Goal: Entertainment & Leisure: Browse casually

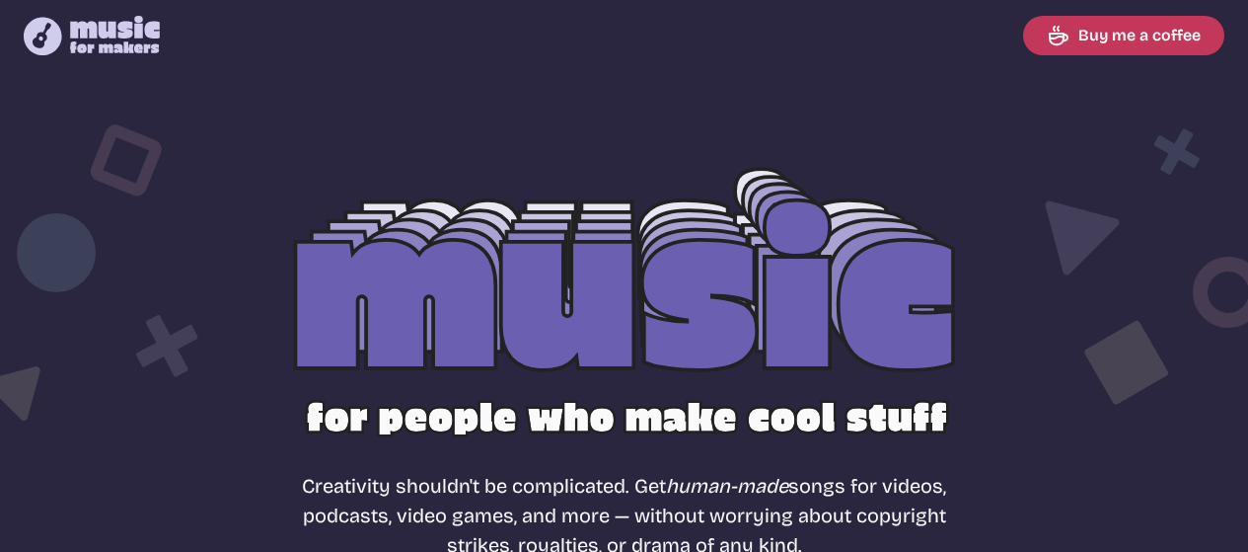
select select "most popular"
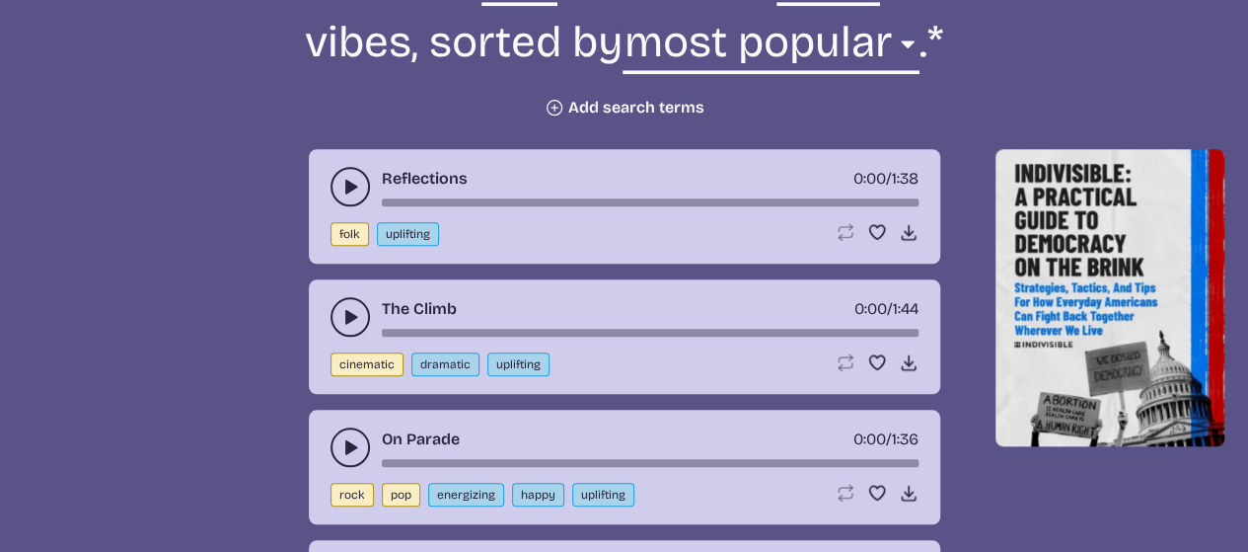
scroll to position [789, 0]
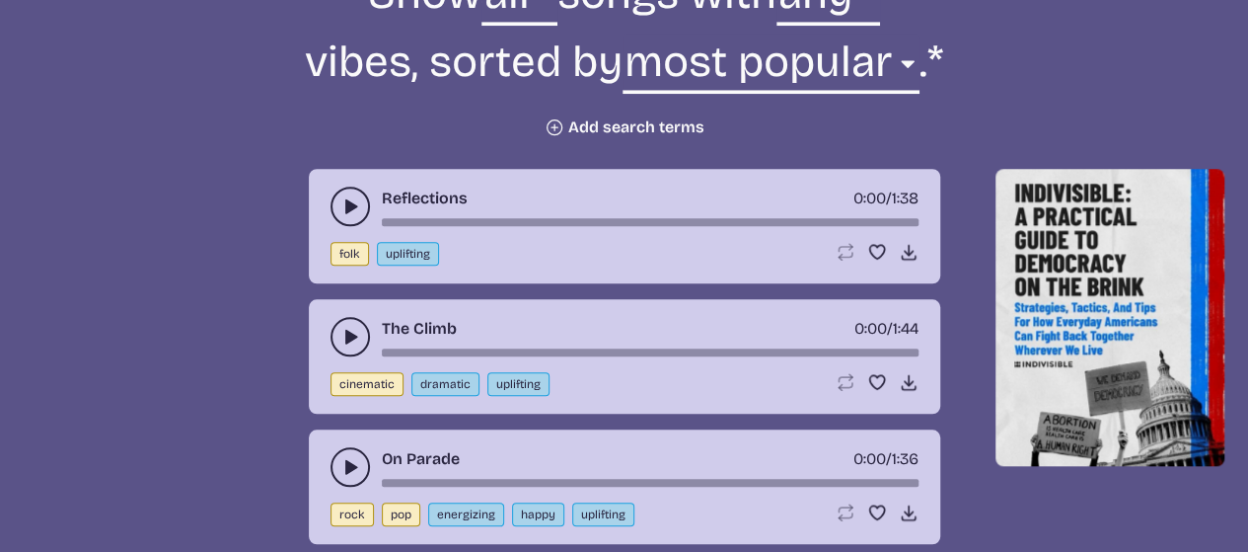
click at [350, 206] on use "play-pause toggle" at bounding box center [350, 206] width 20 height 20
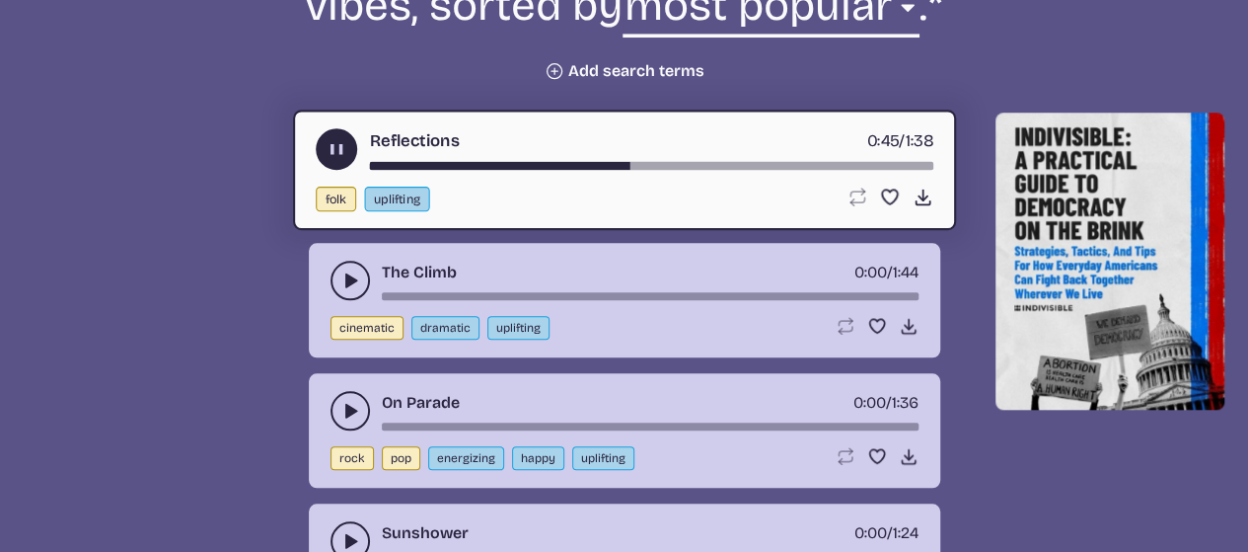
scroll to position [847, 0]
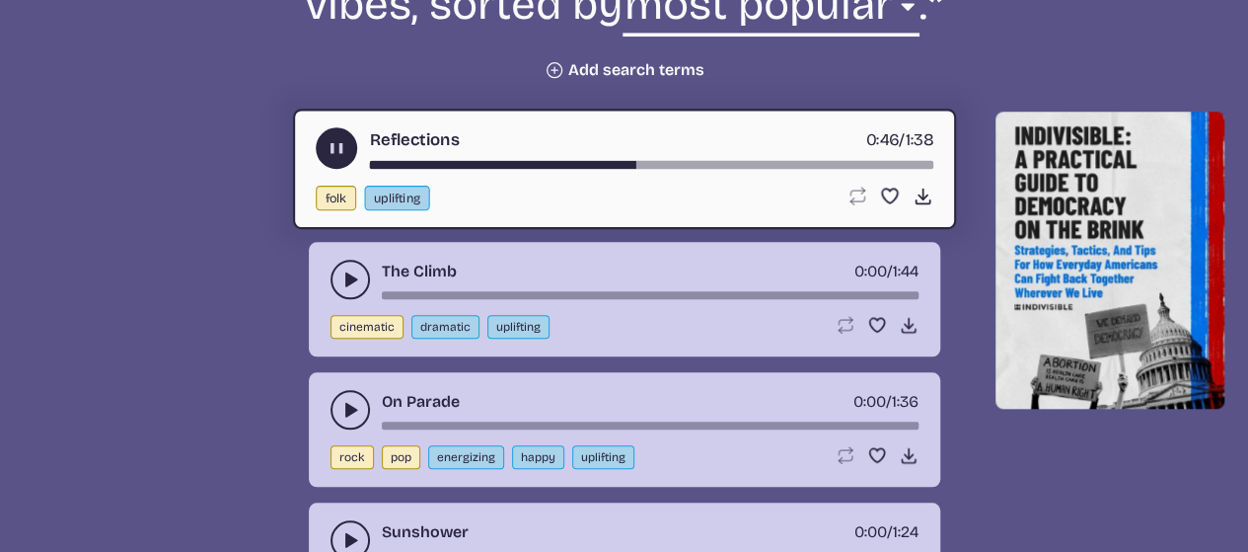
click at [350, 280] on use "play-pause toggle" at bounding box center [350, 279] width 20 height 20
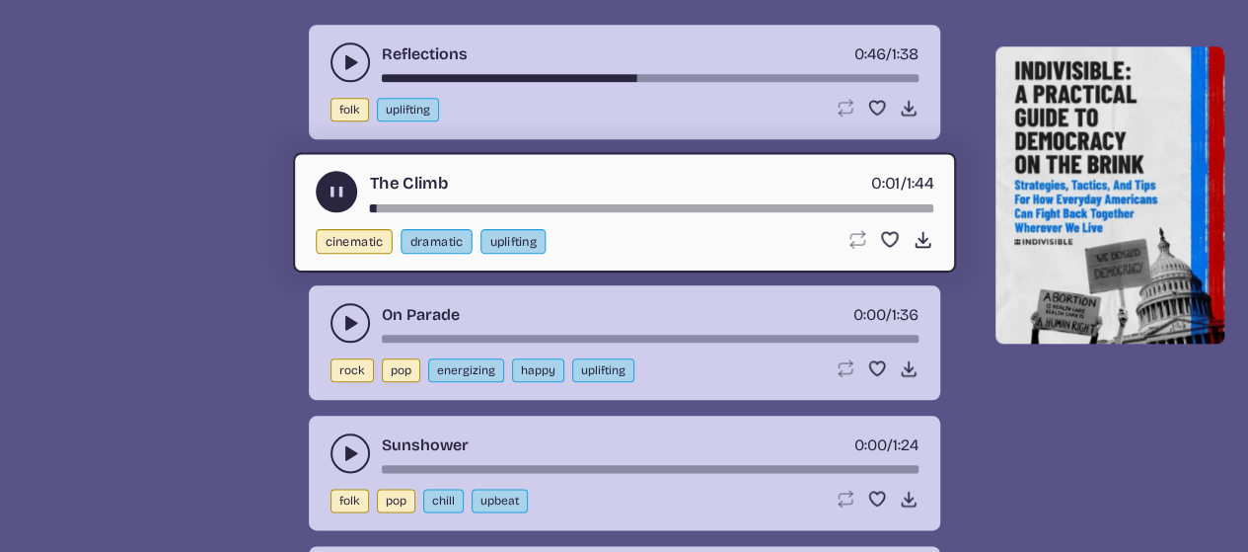
scroll to position [943, 0]
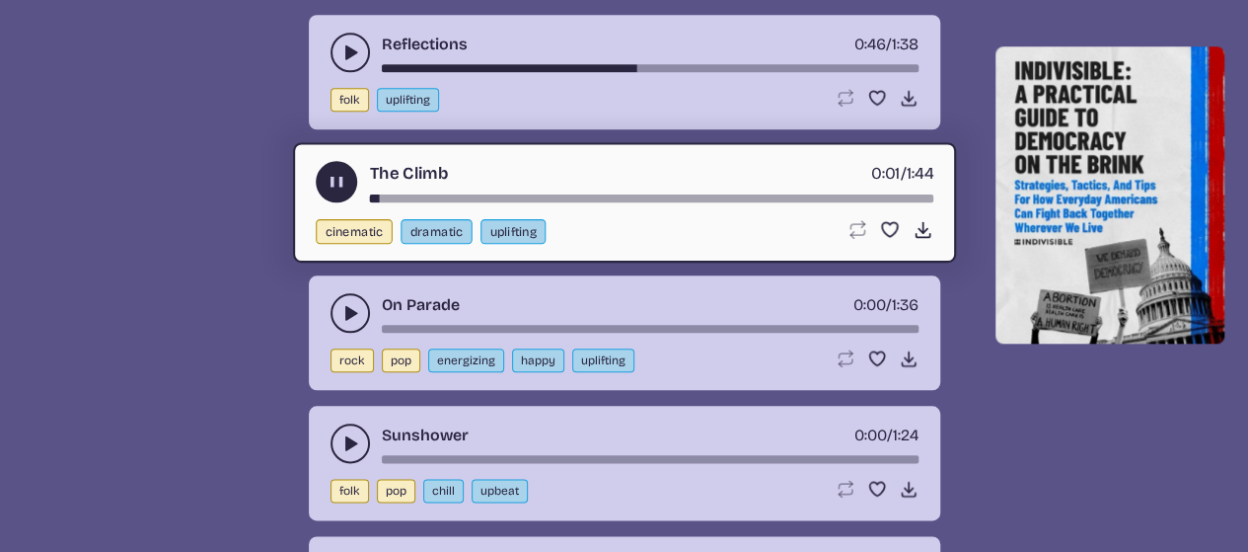
click at [351, 316] on icon "play-pause toggle" at bounding box center [350, 313] width 20 height 20
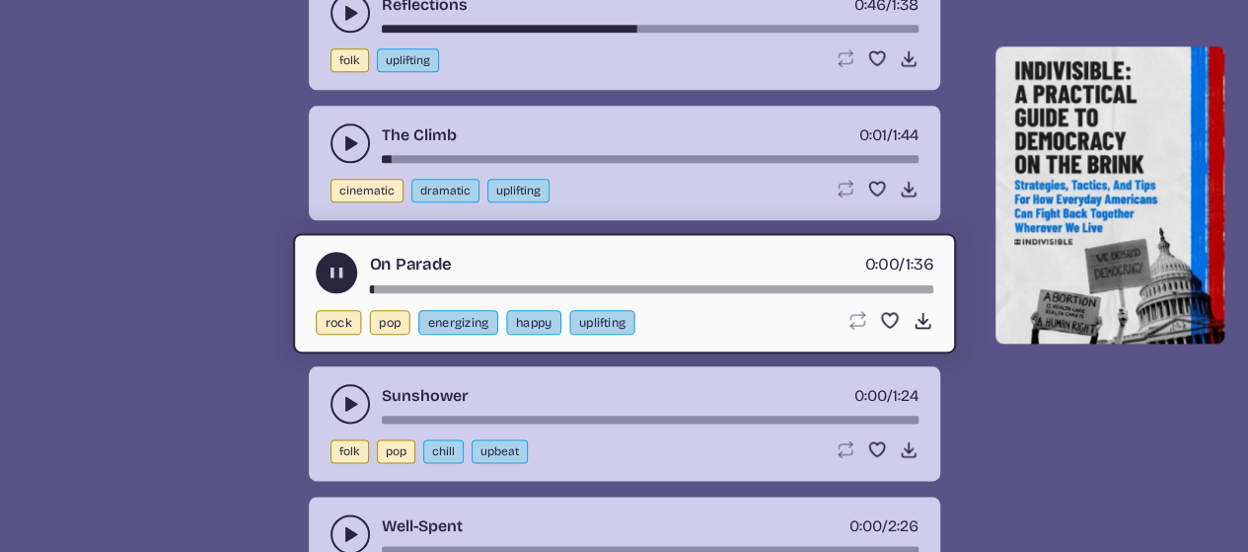
scroll to position [1048, 0]
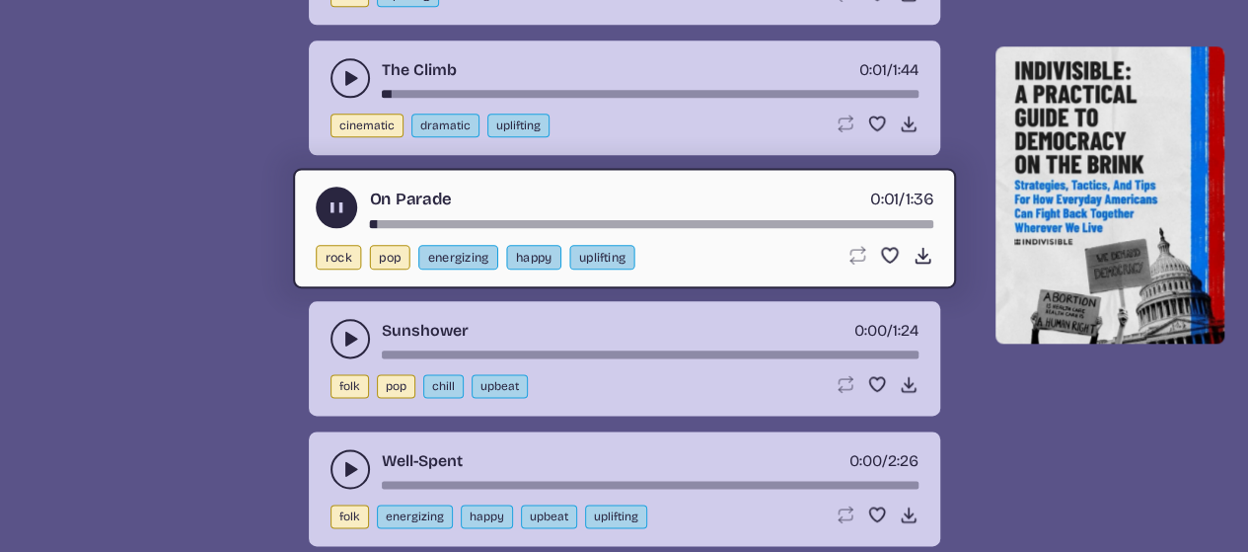
click at [351, 336] on use "play-pause toggle" at bounding box center [350, 339] width 20 height 20
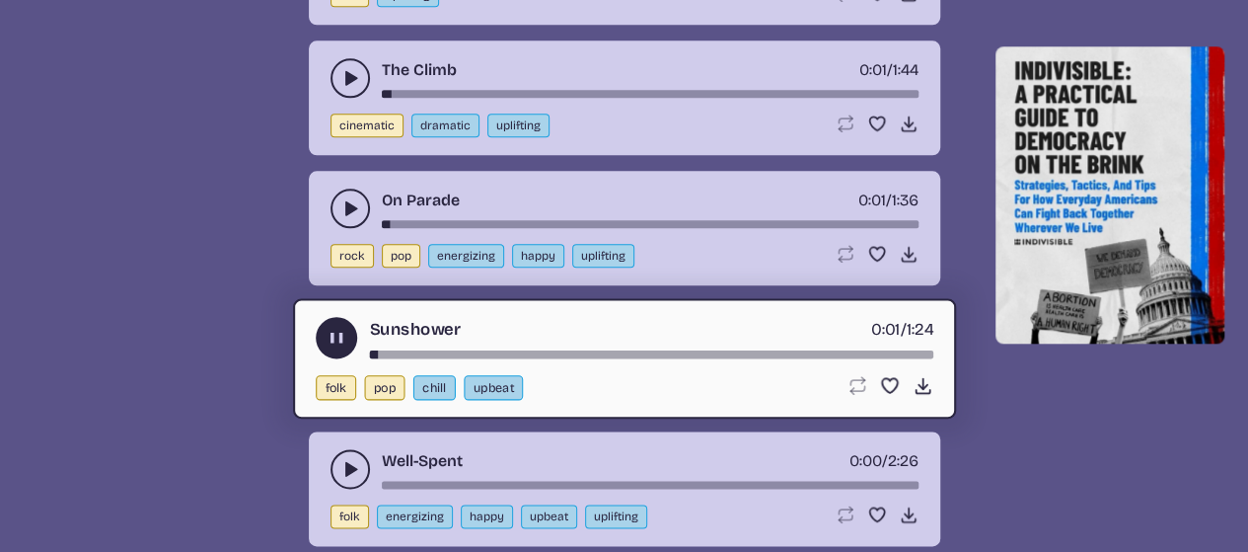
click at [350, 206] on use "play-pause toggle" at bounding box center [350, 208] width 20 height 20
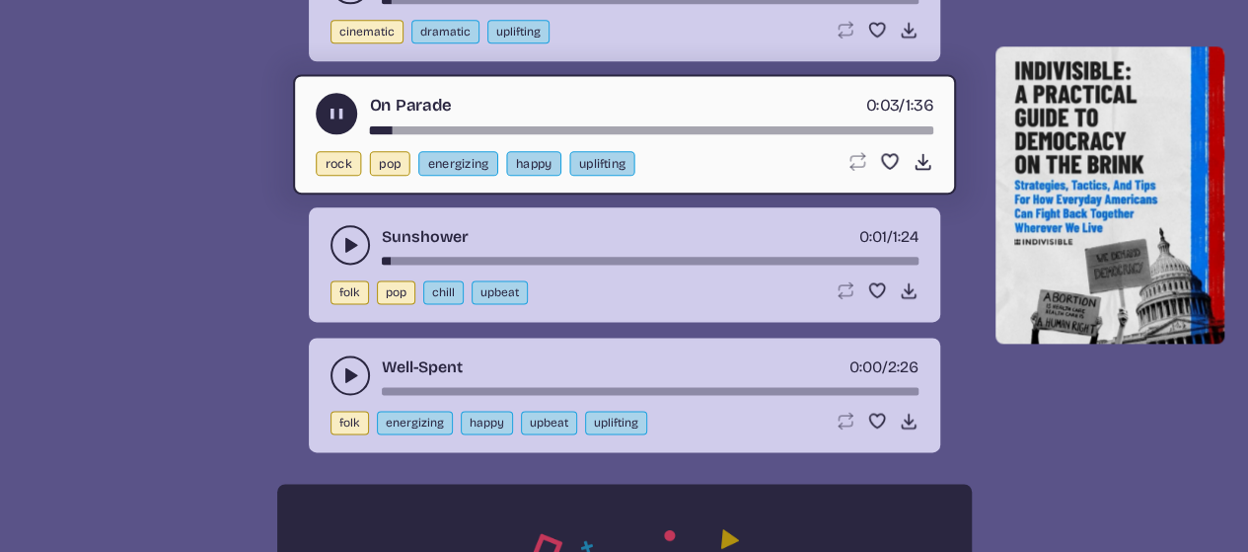
scroll to position [1149, 0]
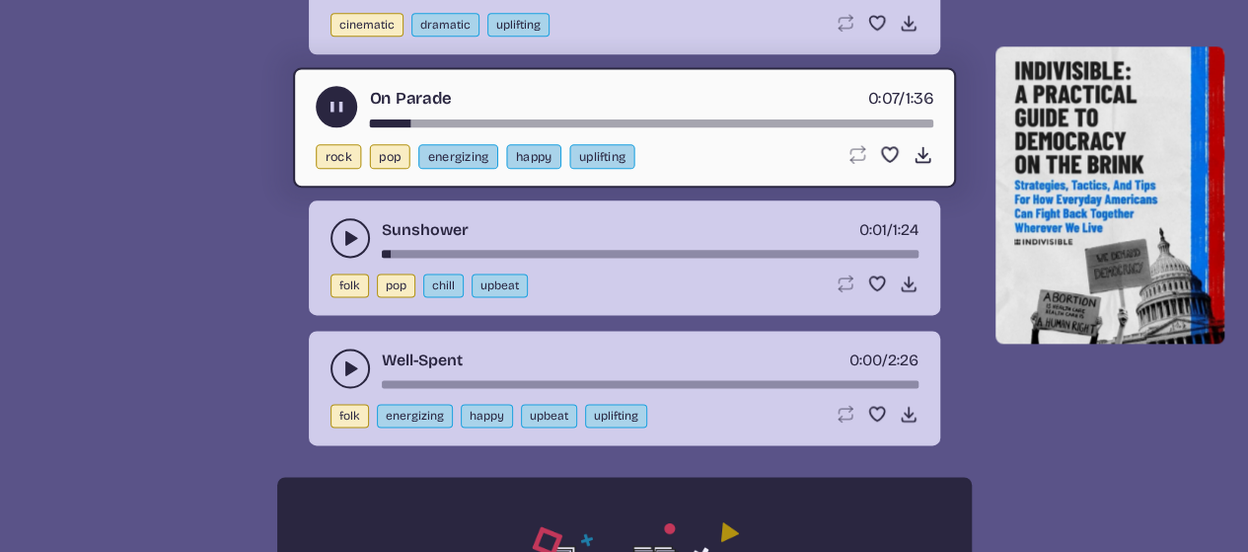
click at [350, 365] on use "play-pause toggle" at bounding box center [350, 368] width 20 height 20
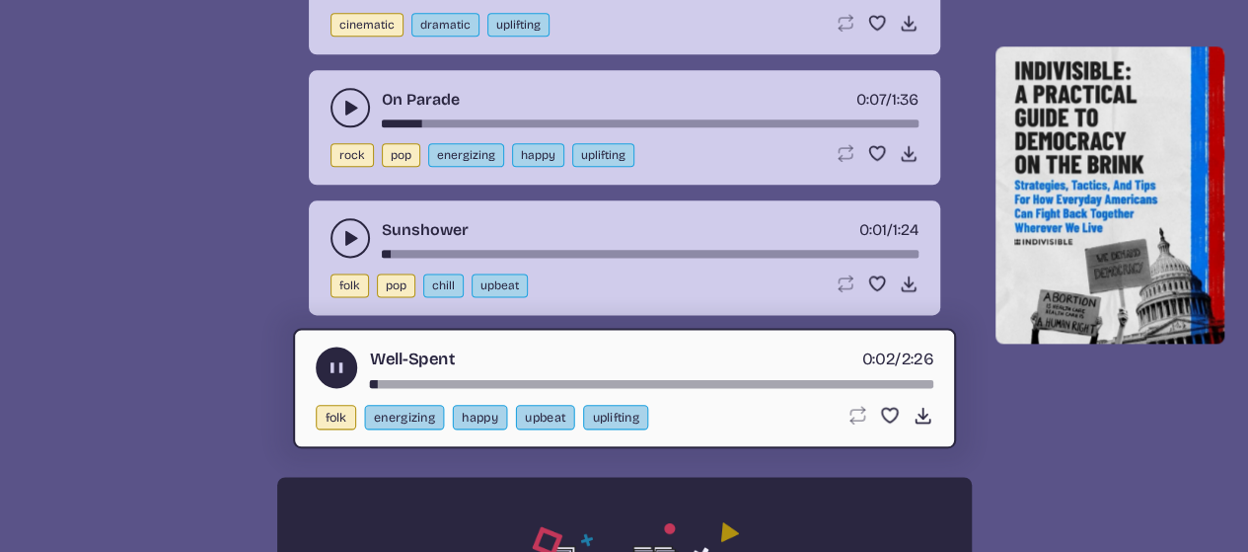
click at [331, 377] on button "play-pause toggle" at bounding box center [336, 366] width 41 height 41
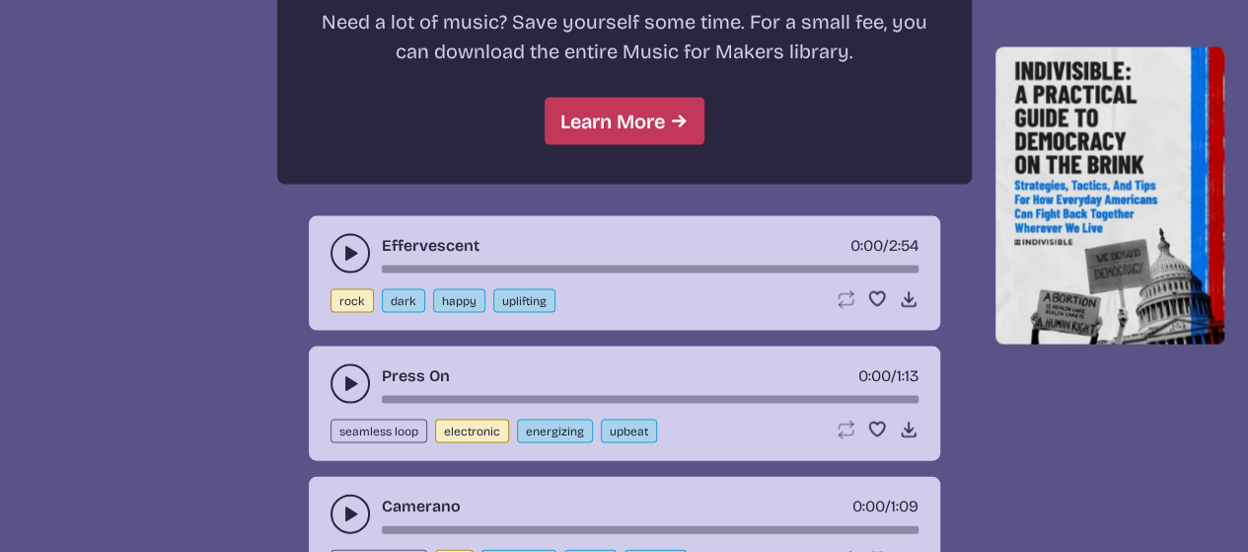
scroll to position [1891, 0]
click at [347, 253] on use "play-pause toggle" at bounding box center [350, 253] width 20 height 20
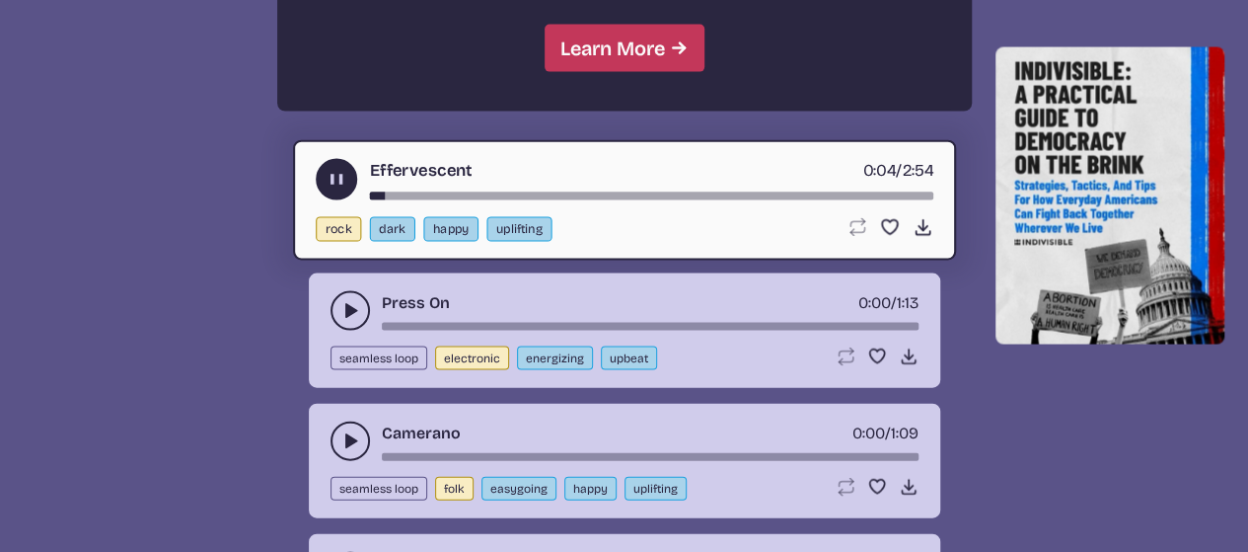
scroll to position [1974, 0]
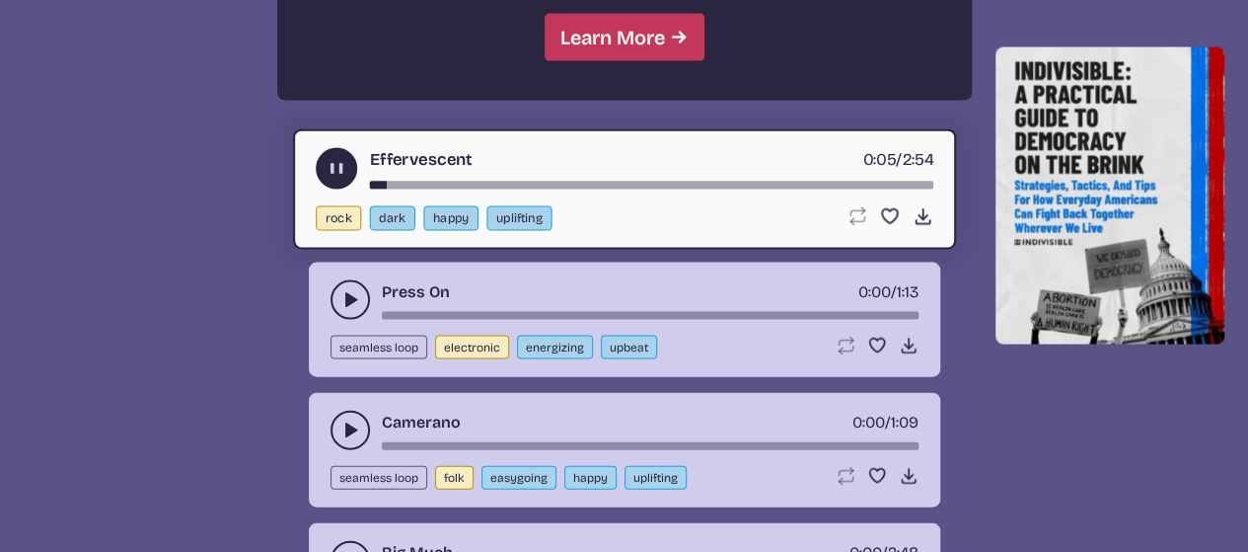
click at [350, 296] on use "play-pause toggle" at bounding box center [350, 300] width 20 height 20
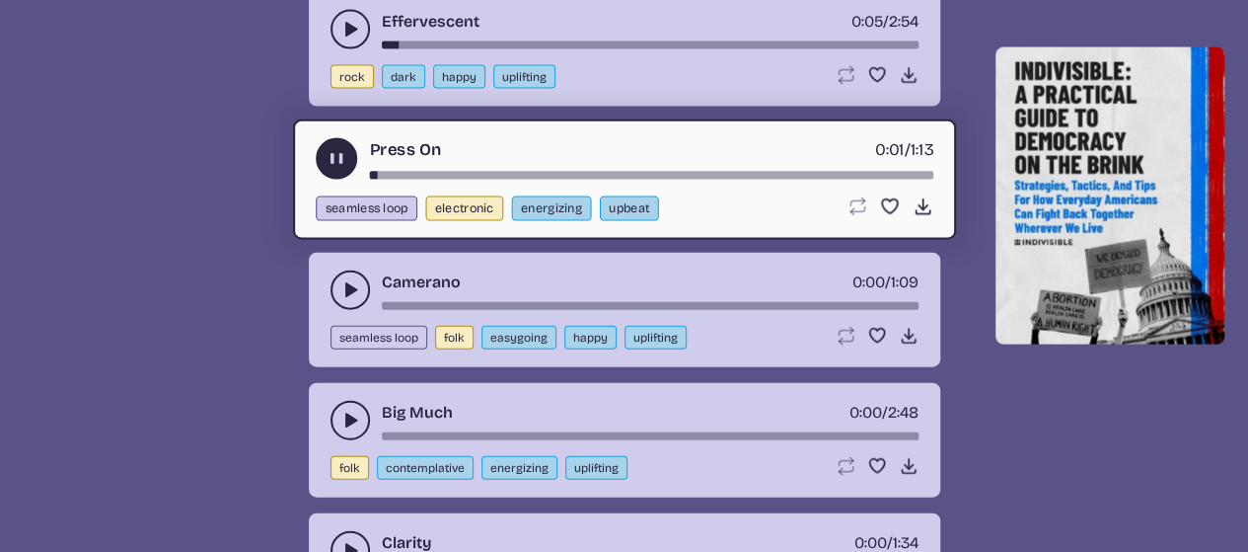
scroll to position [2118, 0]
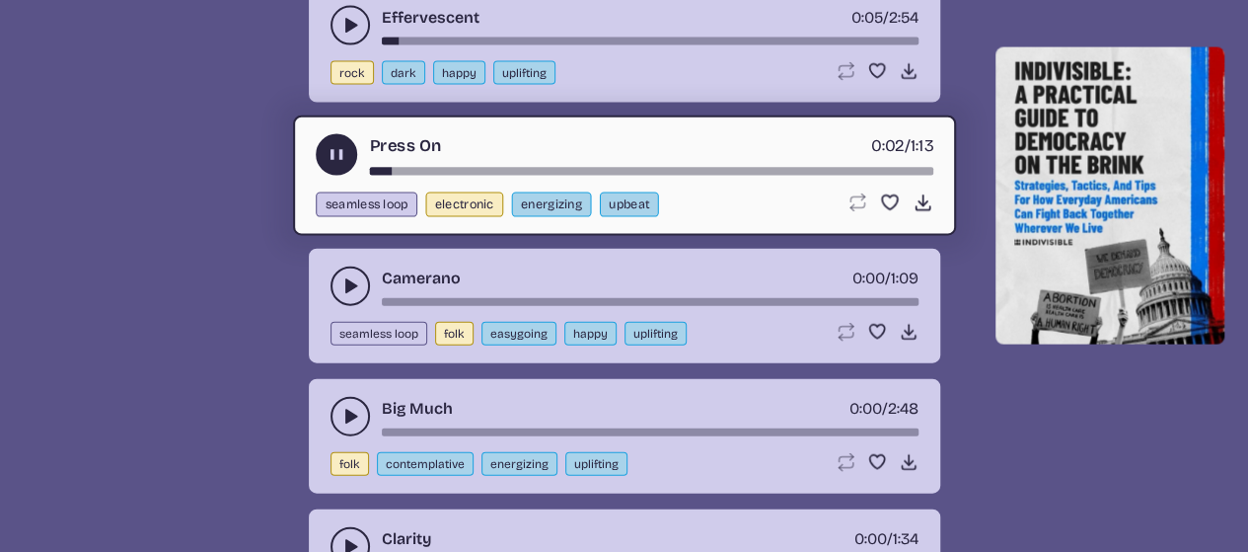
click at [345, 288] on use "play-pause toggle" at bounding box center [350, 286] width 20 height 20
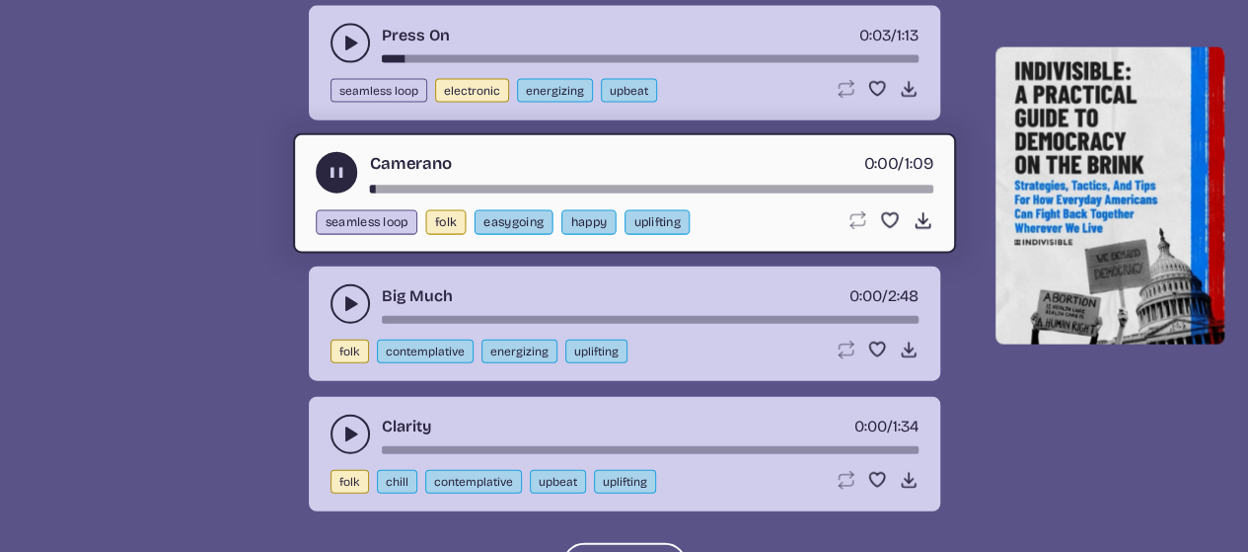
scroll to position [2230, 0]
click at [350, 299] on use "play-pause toggle" at bounding box center [350, 304] width 20 height 20
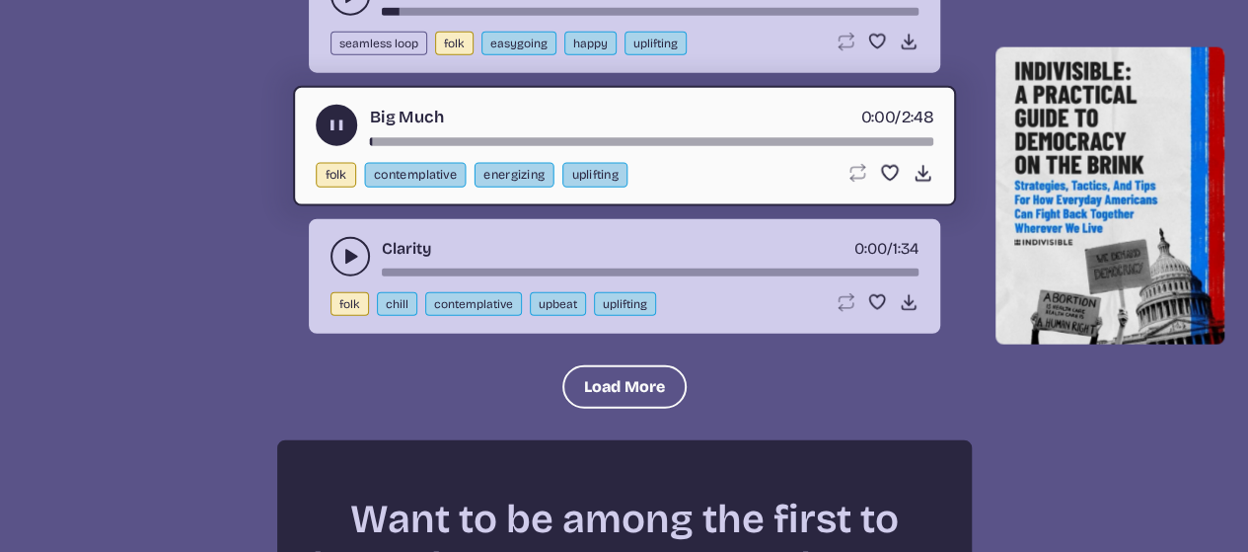
scroll to position [2411, 0]
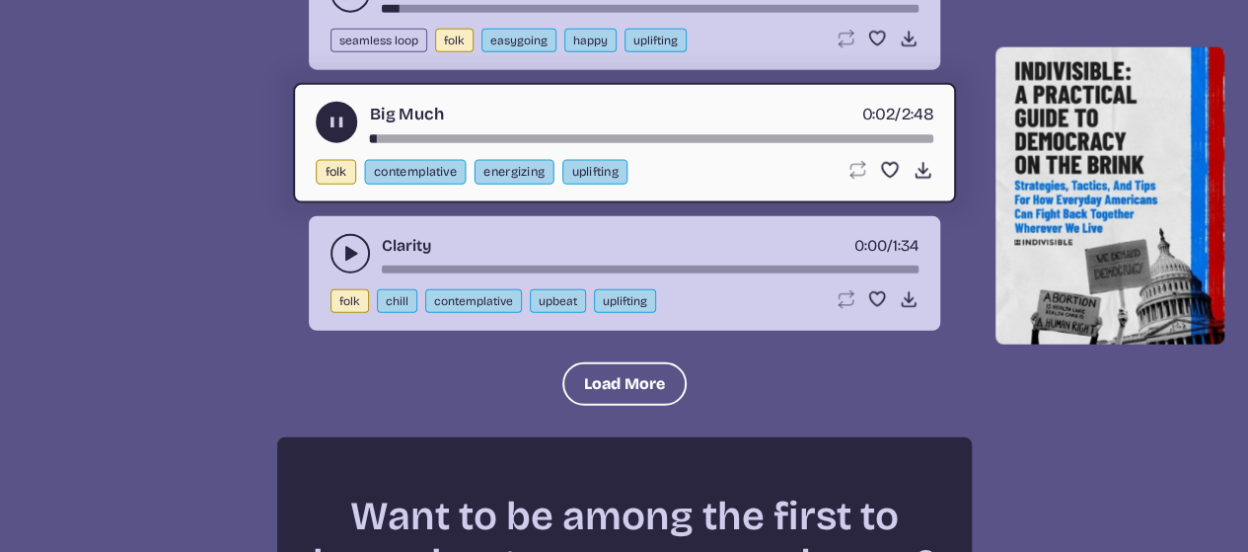
click at [357, 260] on button "play-pause toggle" at bounding box center [350, 253] width 39 height 39
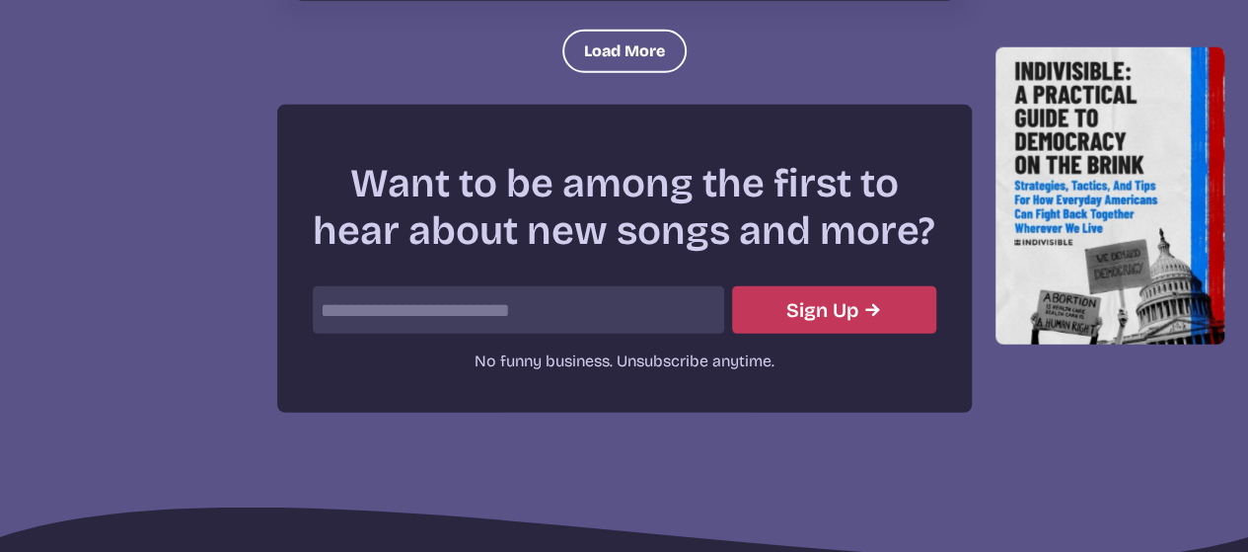
scroll to position [2741, 0]
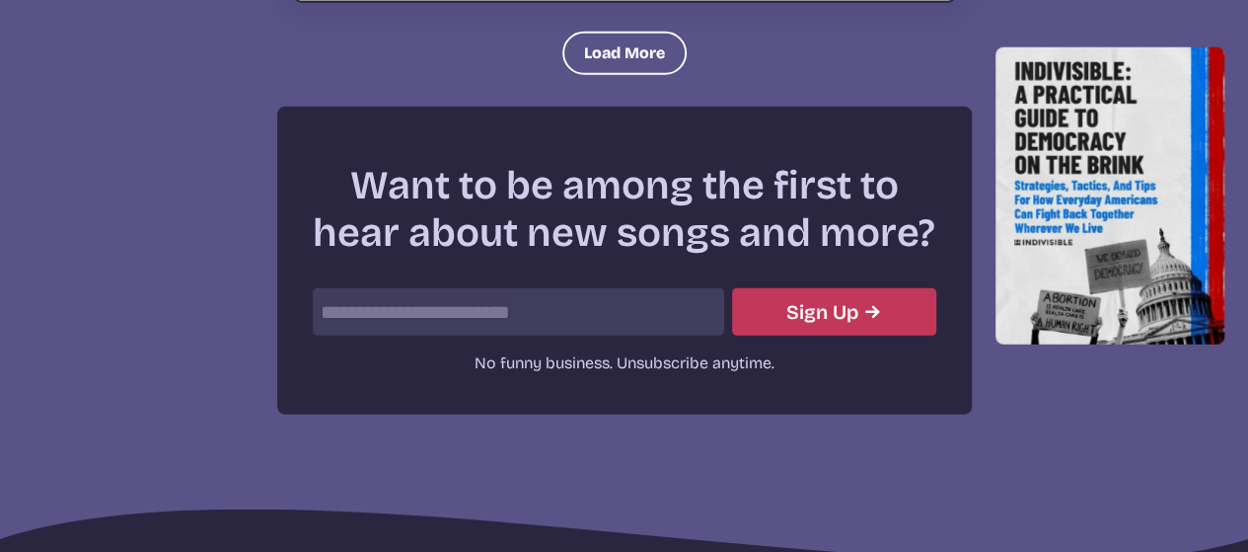
click at [378, 314] on input "email" at bounding box center [518, 311] width 411 height 47
type input "**********"
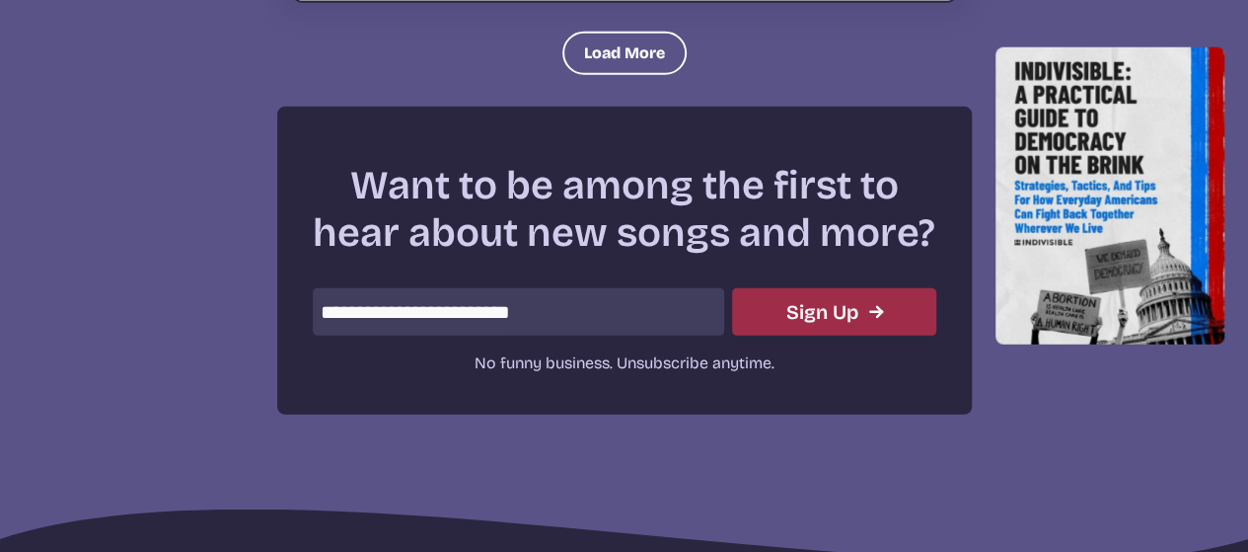
click at [793, 316] on button "Sign Up" at bounding box center [834, 311] width 204 height 47
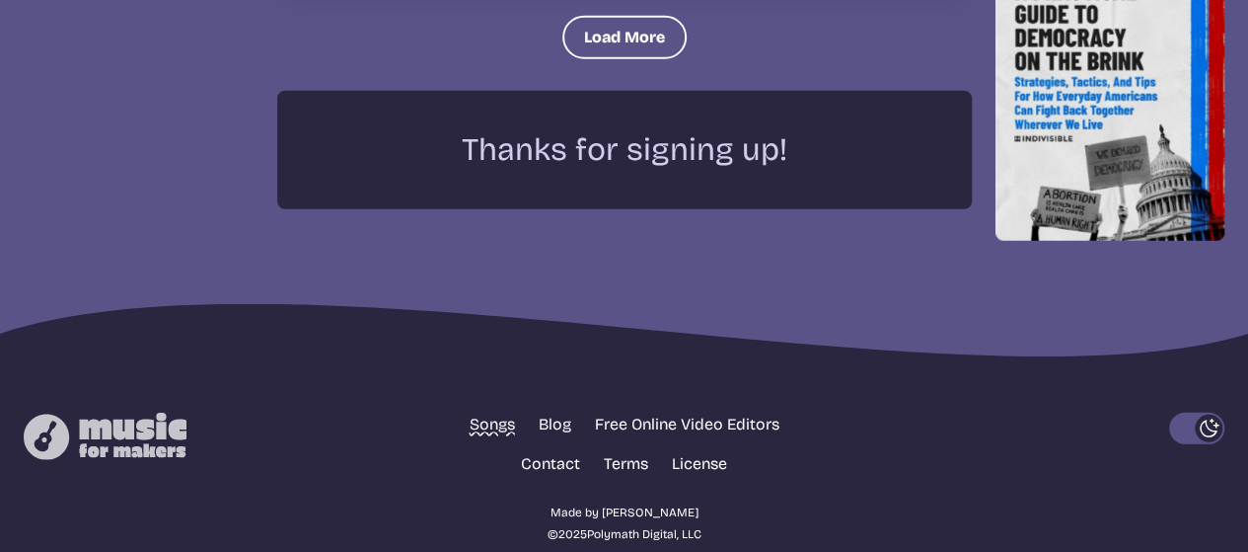
click at [476, 418] on link "Songs" at bounding box center [492, 424] width 45 height 24
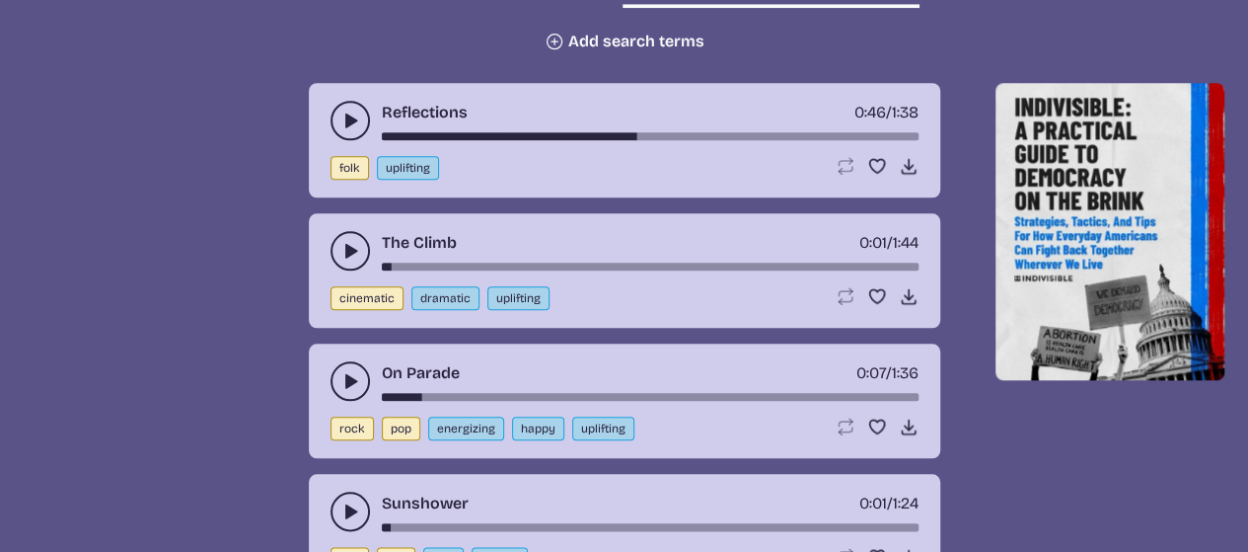
scroll to position [878, 0]
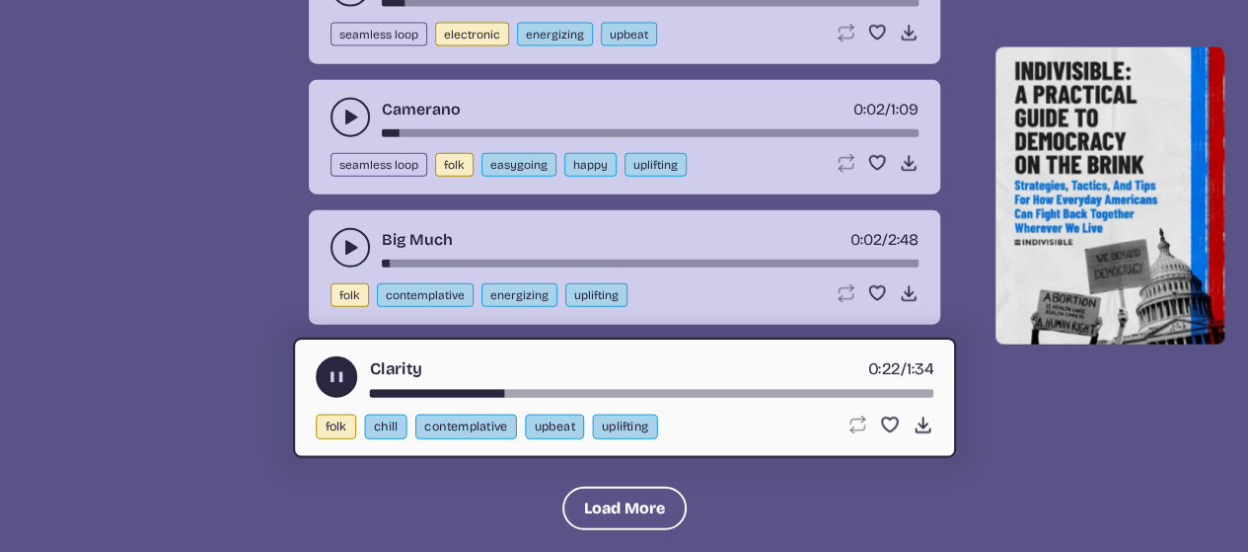
click at [342, 369] on use "play-pause toggle" at bounding box center [336, 377] width 21 height 21
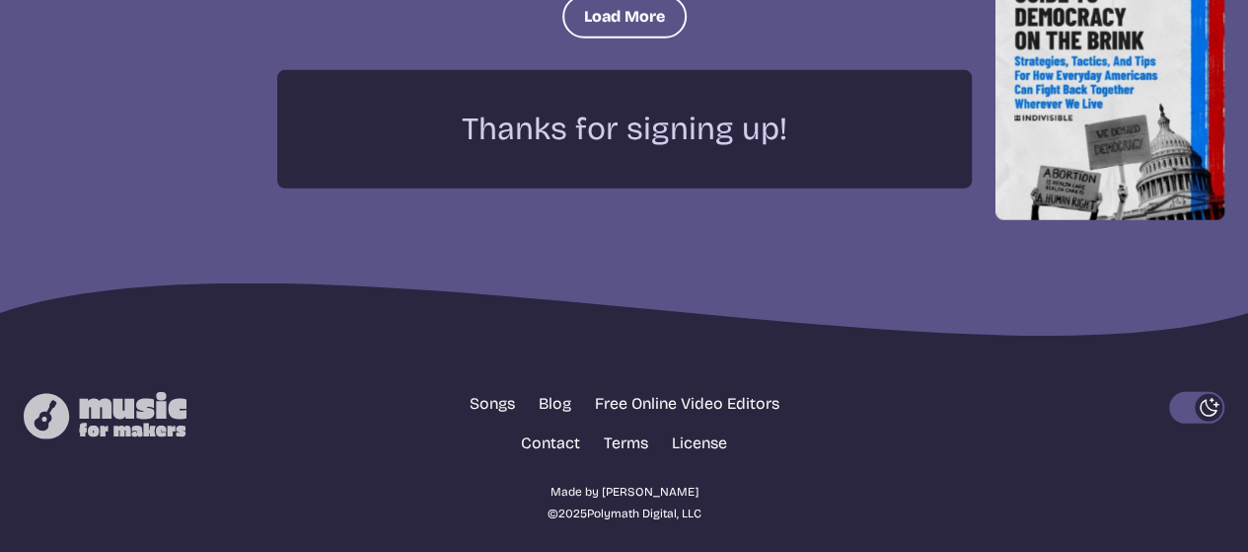
scroll to position [2789, 0]
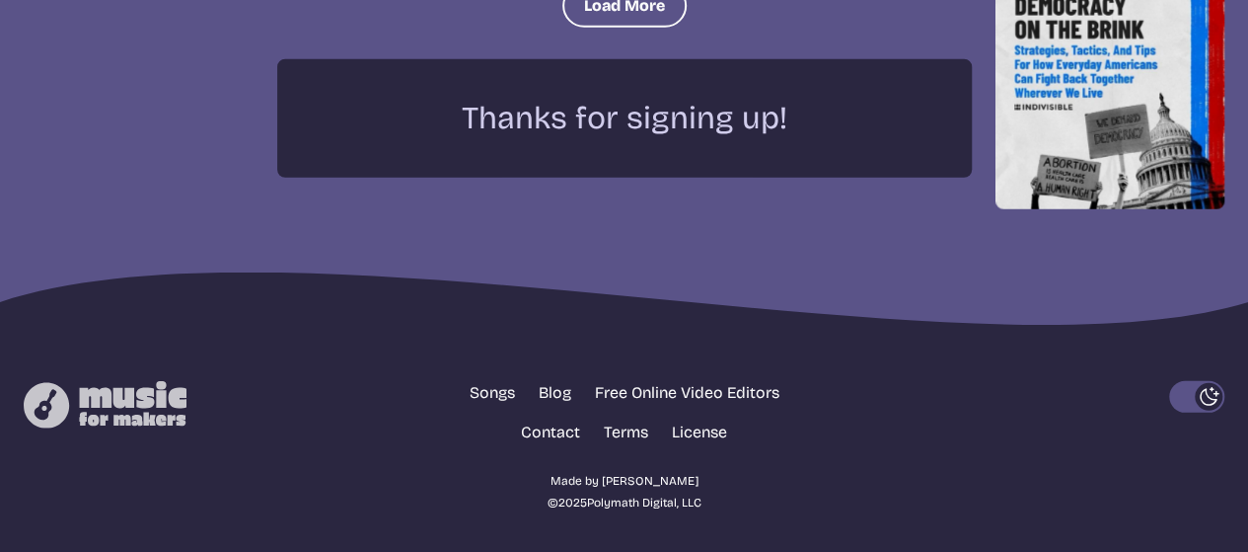
click at [460, 348] on footer "Songs Blog Free Online Video Editors Contact Terms License Made by [PERSON_NAME…" at bounding box center [624, 446] width 1248 height 225
click at [557, 381] on link "Blog" at bounding box center [555, 393] width 33 height 24
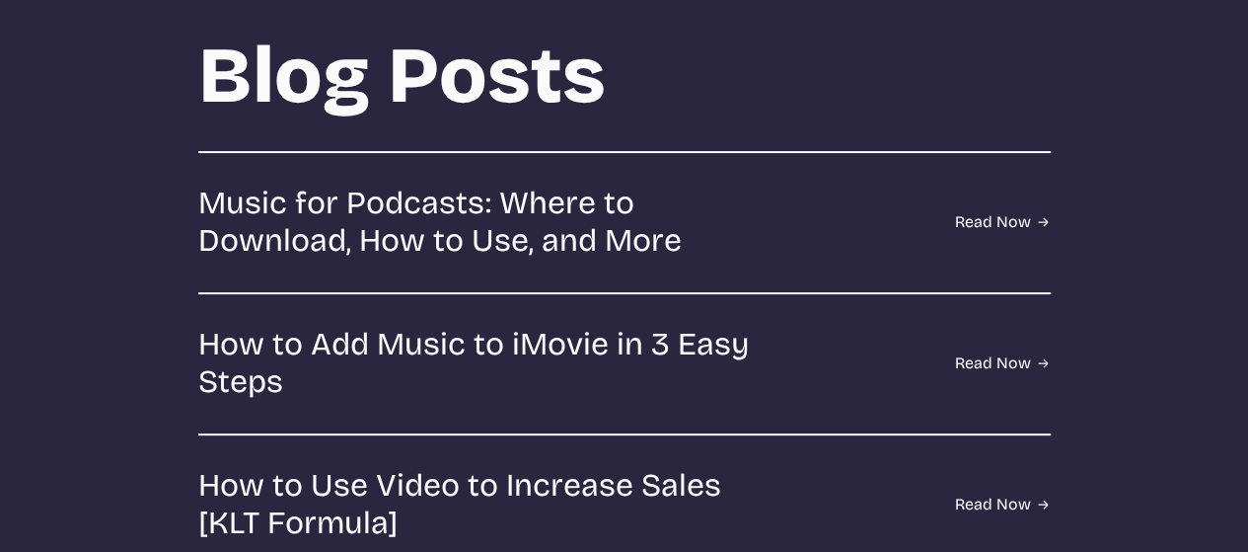
scroll to position [100, 0]
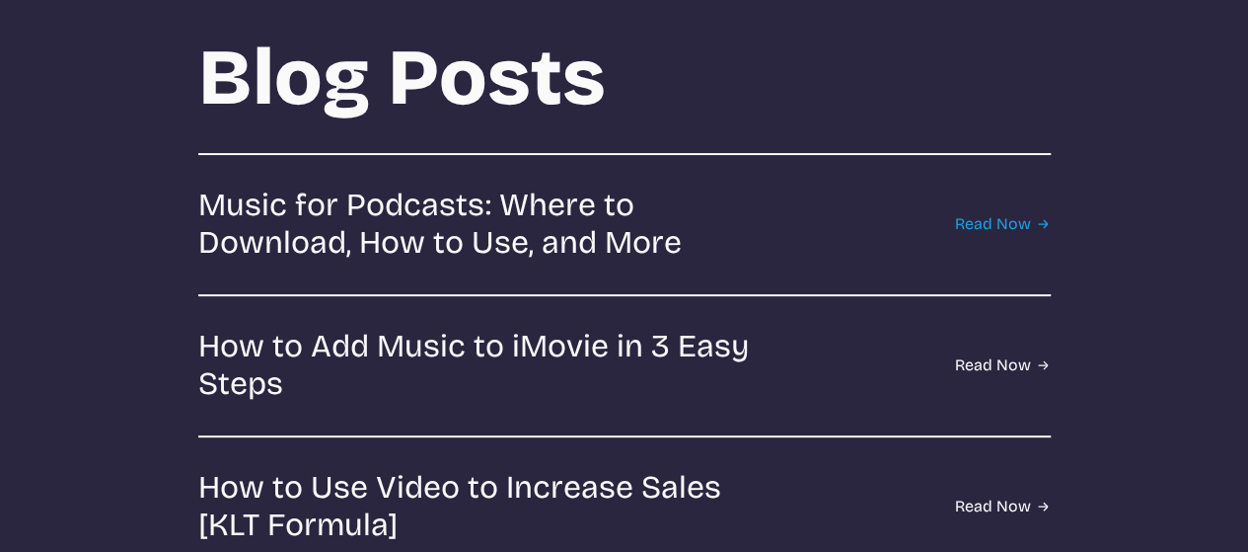
click at [969, 238] on link "Read Now" at bounding box center [1003, 225] width 96 height 76
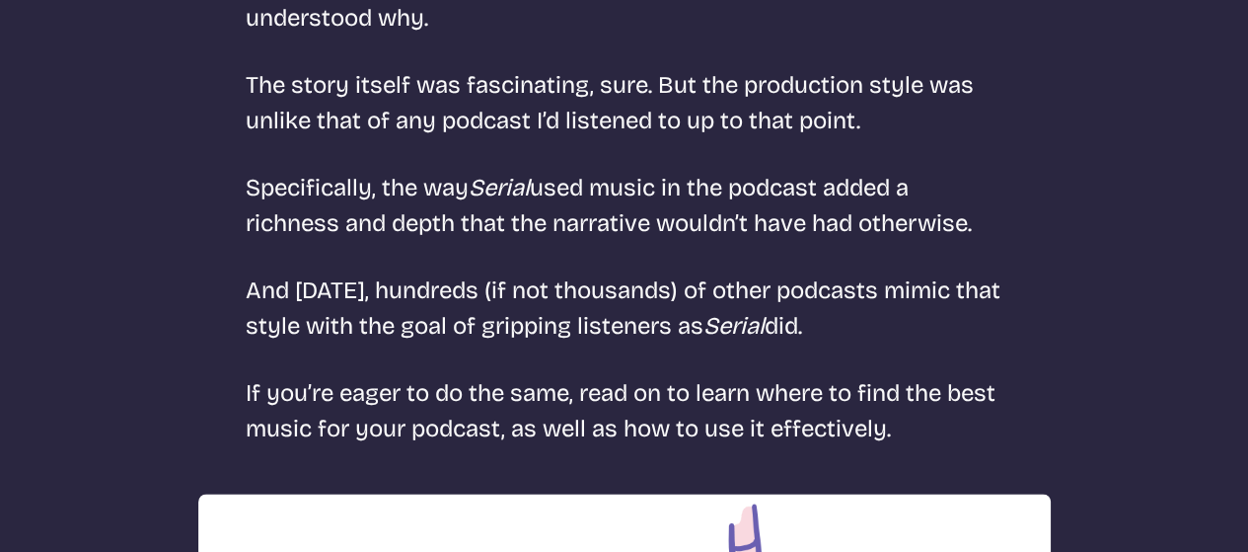
scroll to position [937, 0]
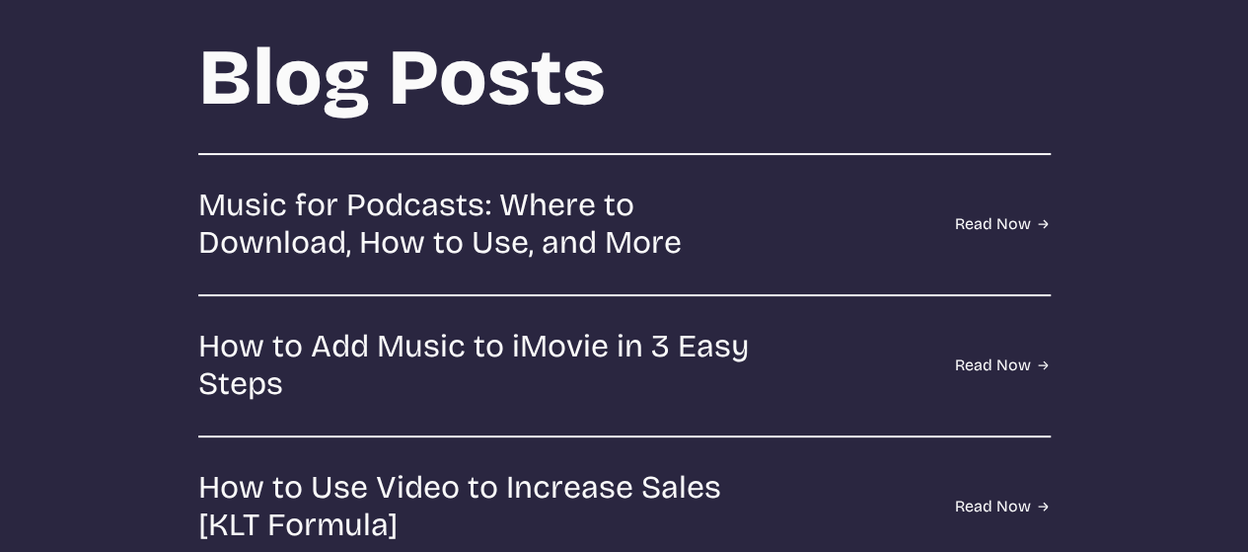
scroll to position [2639, 0]
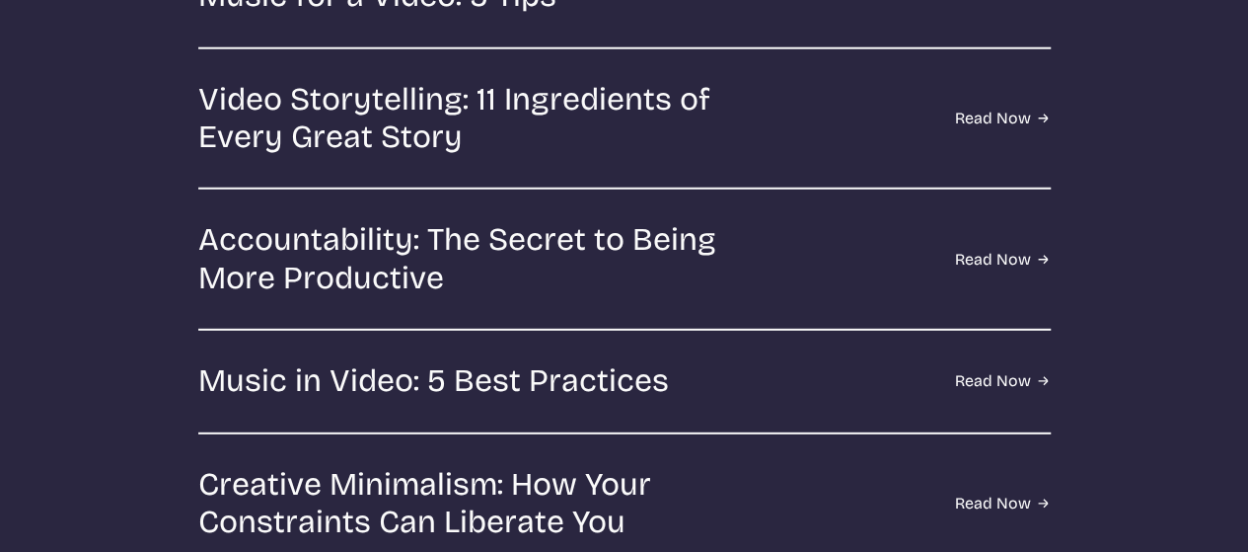
select select "most popular"
